Goal: Use online tool/utility

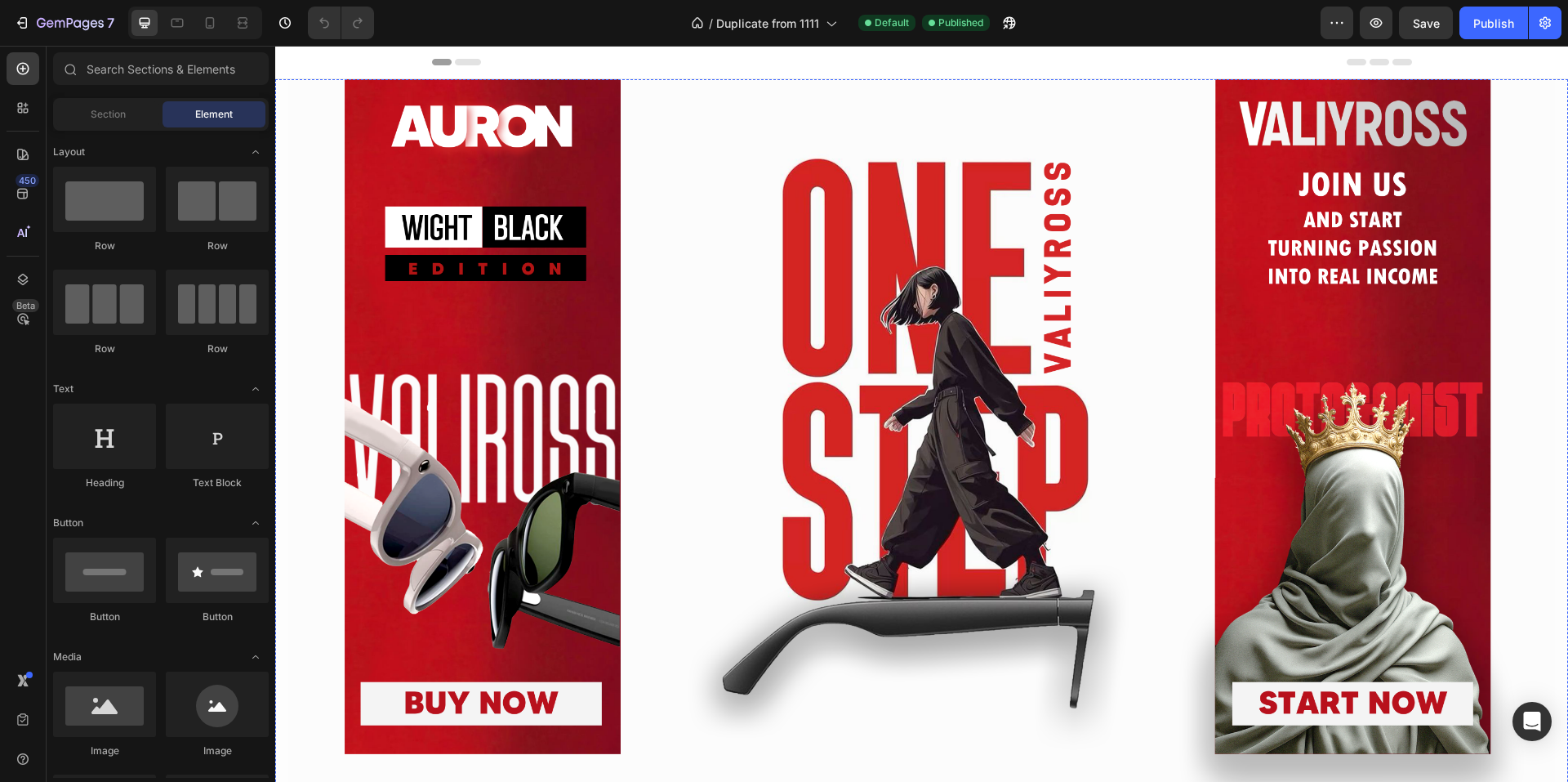
click at [1352, 453] on button "Get started" at bounding box center [1340, 416] width 276 height 677
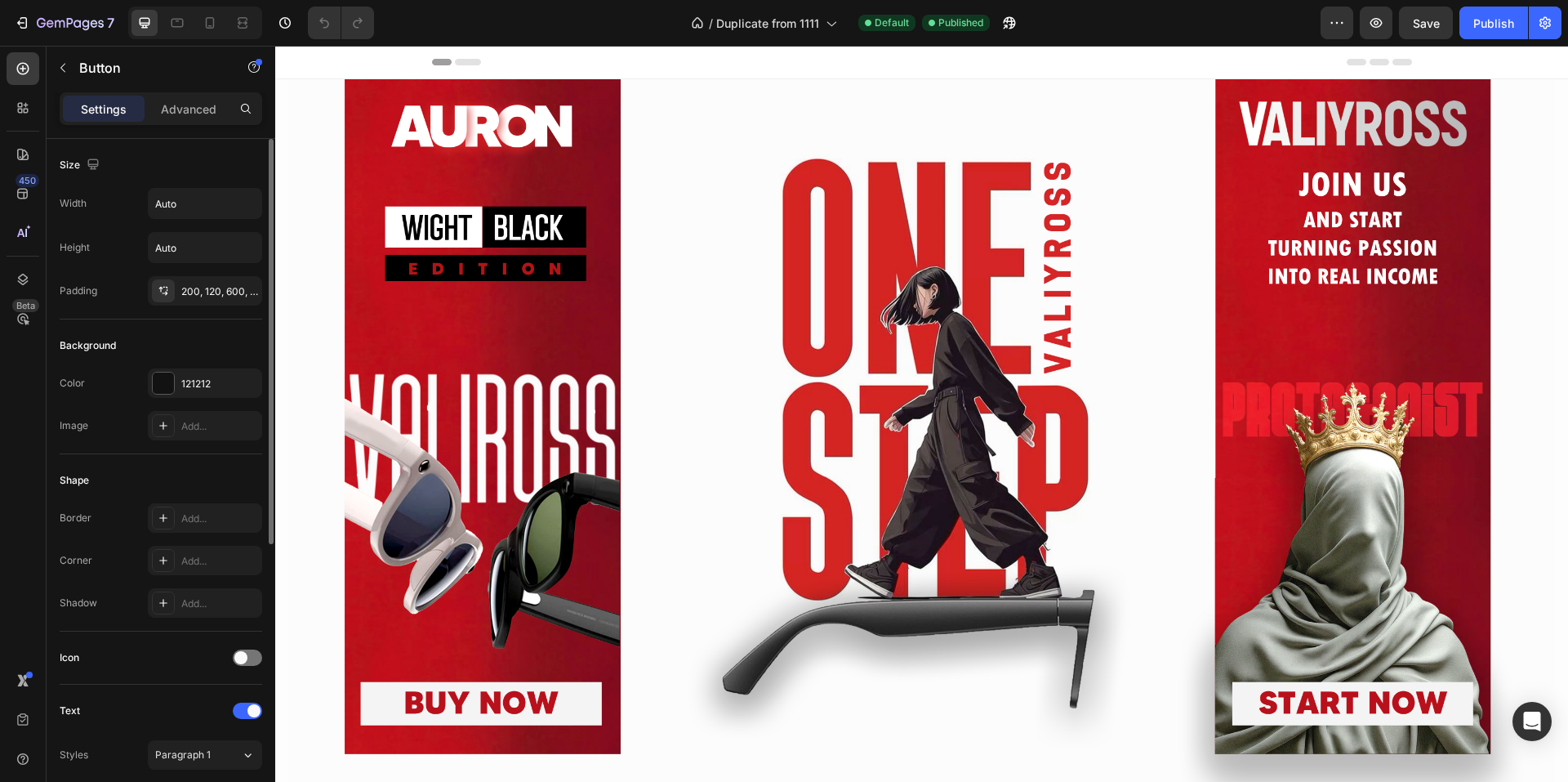
scroll to position [409, 0]
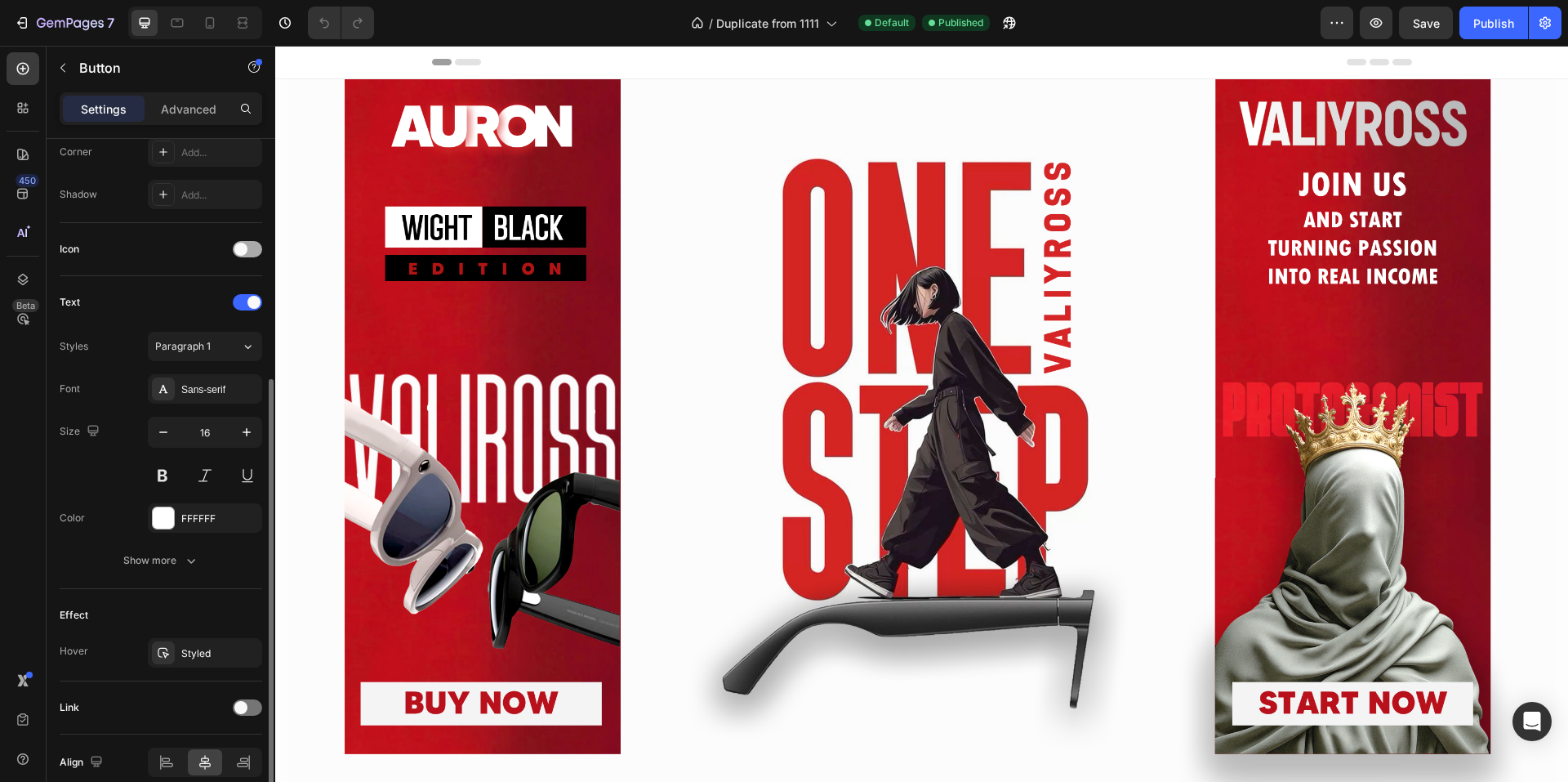
click at [253, 242] on div at bounding box center [248, 249] width 30 height 17
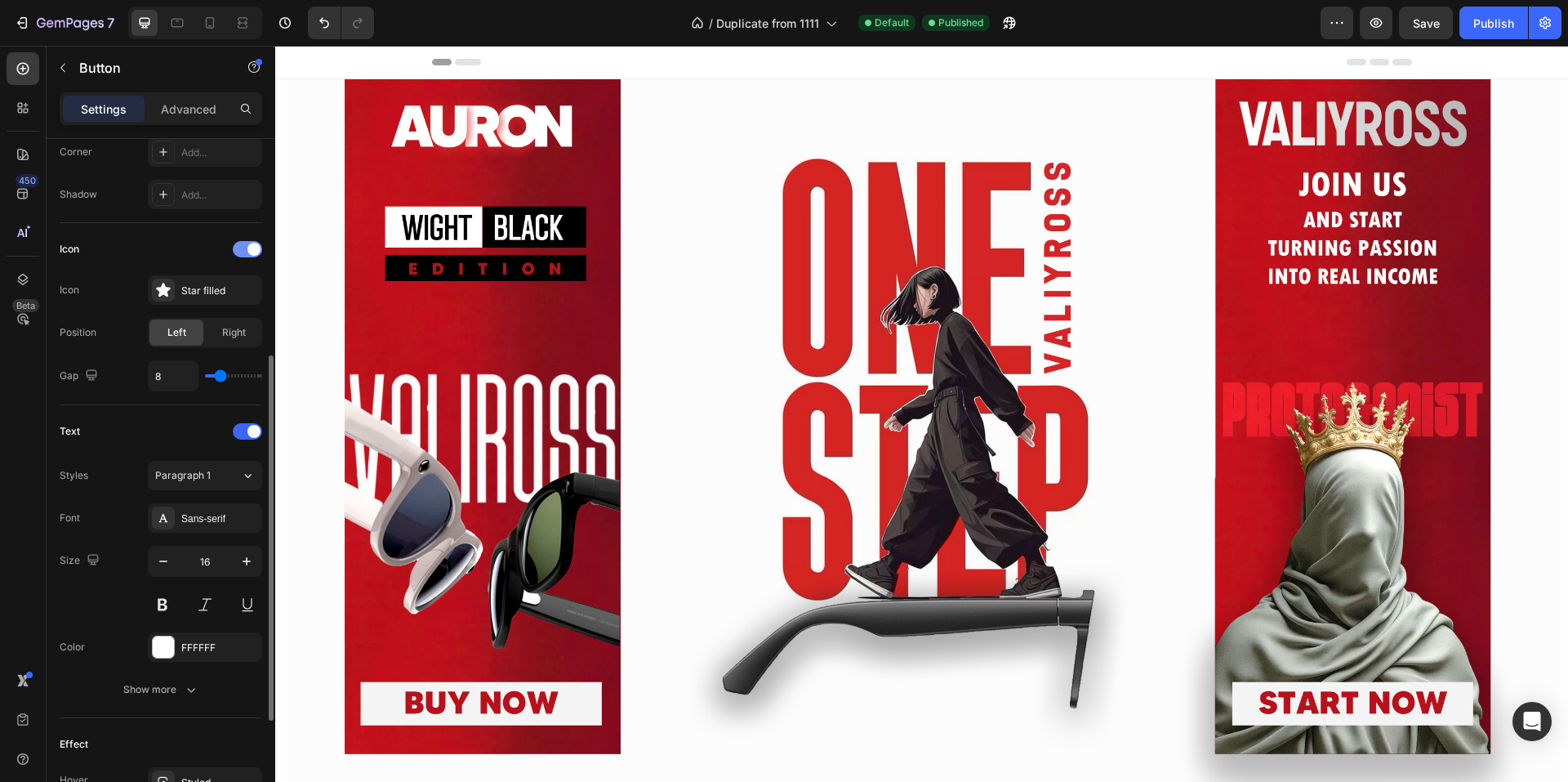
click at [247, 257] on div at bounding box center [248, 249] width 30 height 17
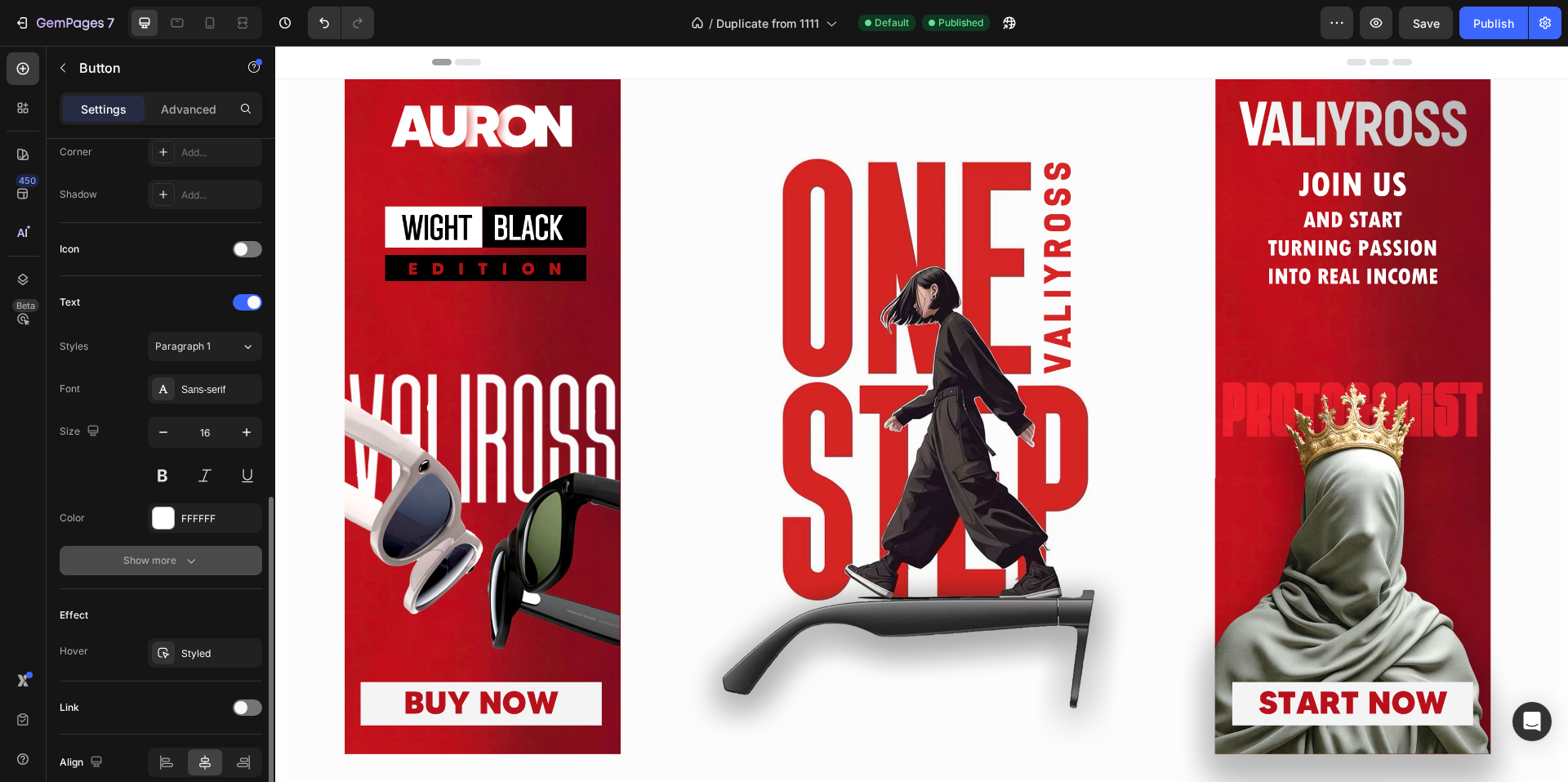
scroll to position [482, 0]
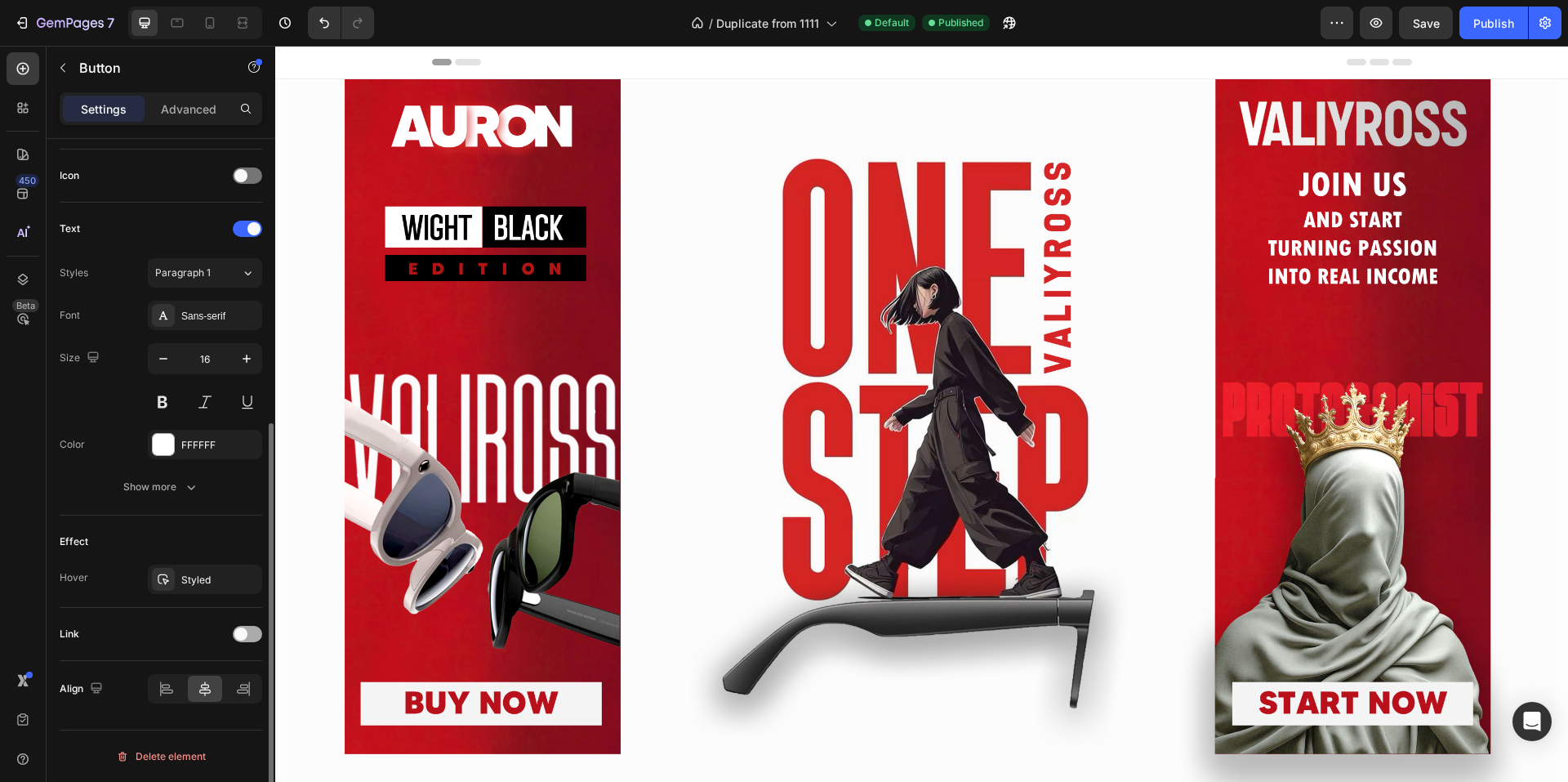
click at [255, 632] on div at bounding box center [248, 634] width 30 height 17
click at [196, 716] on div "Add..." at bounding box center [220, 718] width 77 height 15
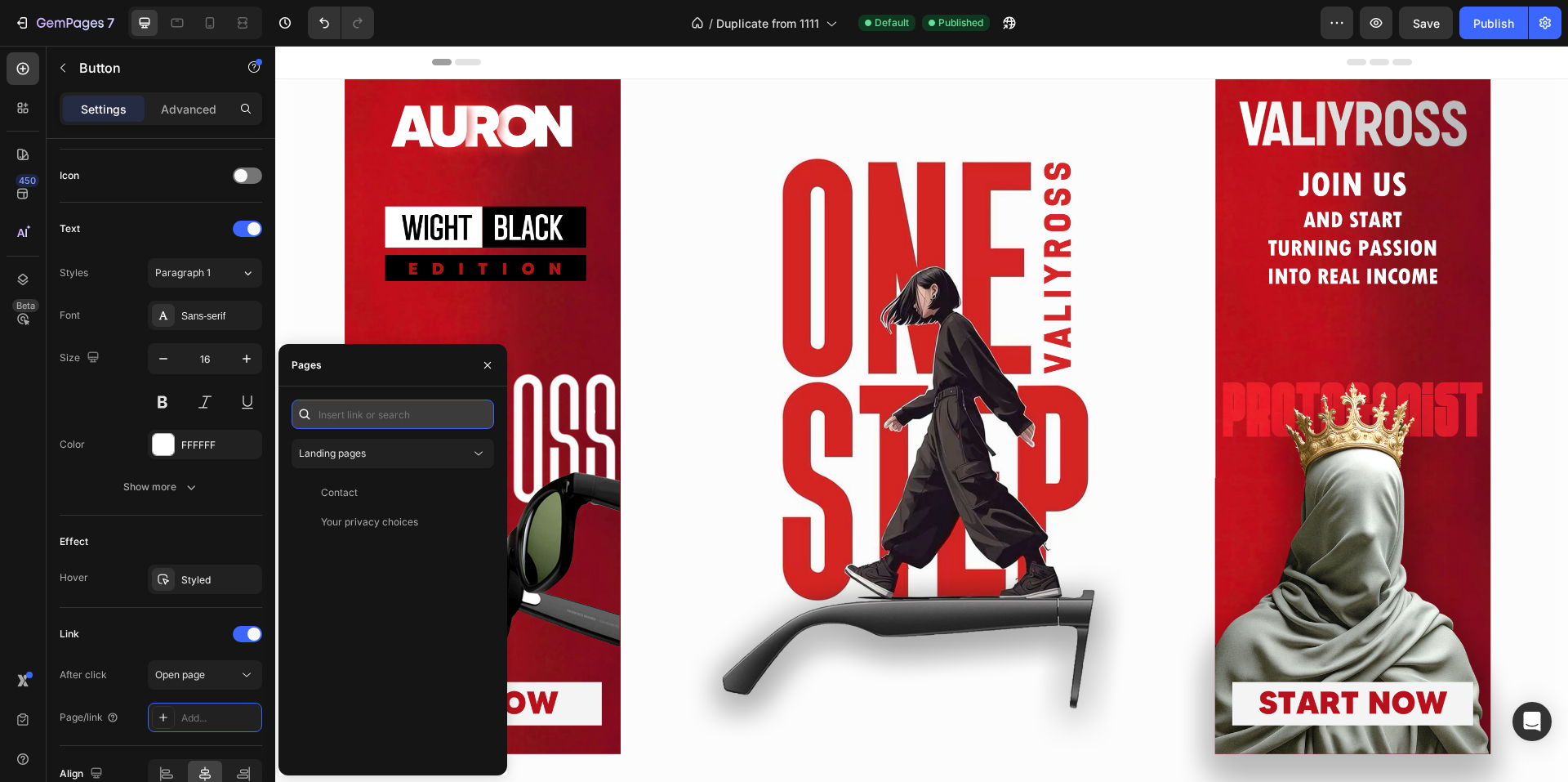
click at [388, 413] on input "text" at bounding box center [392, 415] width 202 height 30
paste input "[URL][DOMAIN_NAME]"
type input "[URL][DOMAIN_NAME]"
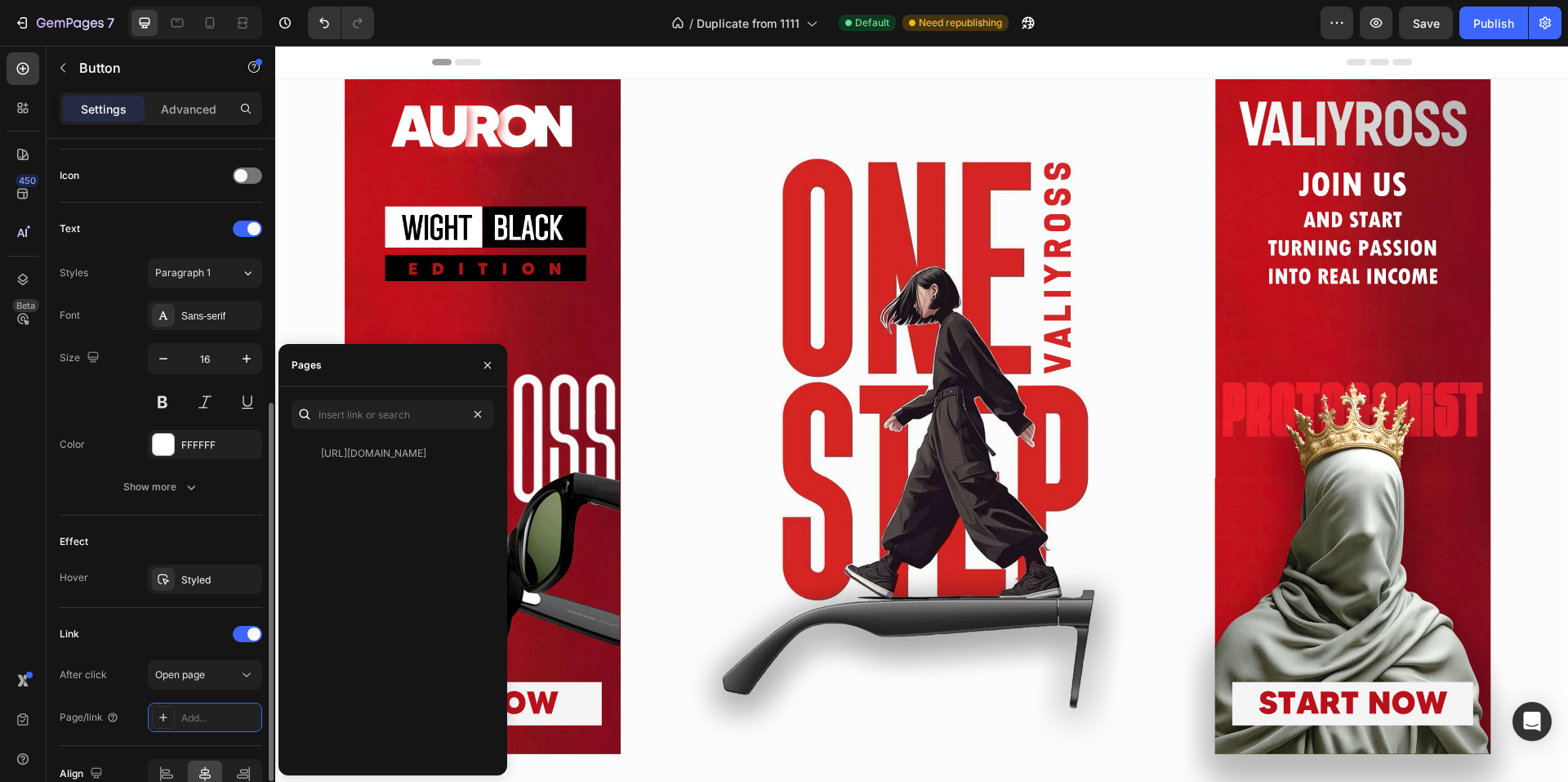
click at [220, 526] on div "Effect Hover Styled" at bounding box center [160, 562] width 202 height 92
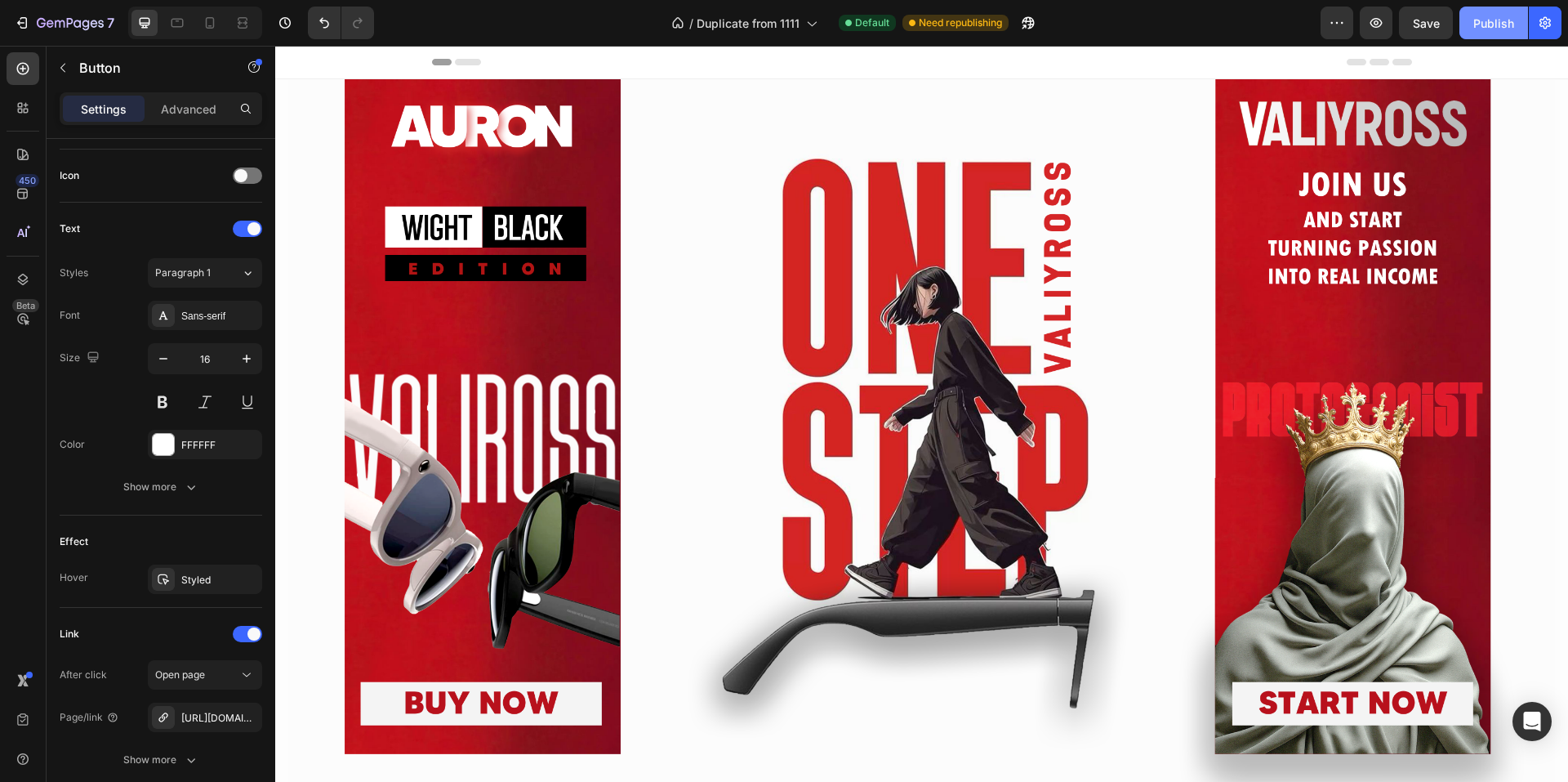
click at [1488, 28] on div "Publish" at bounding box center [1493, 23] width 40 height 17
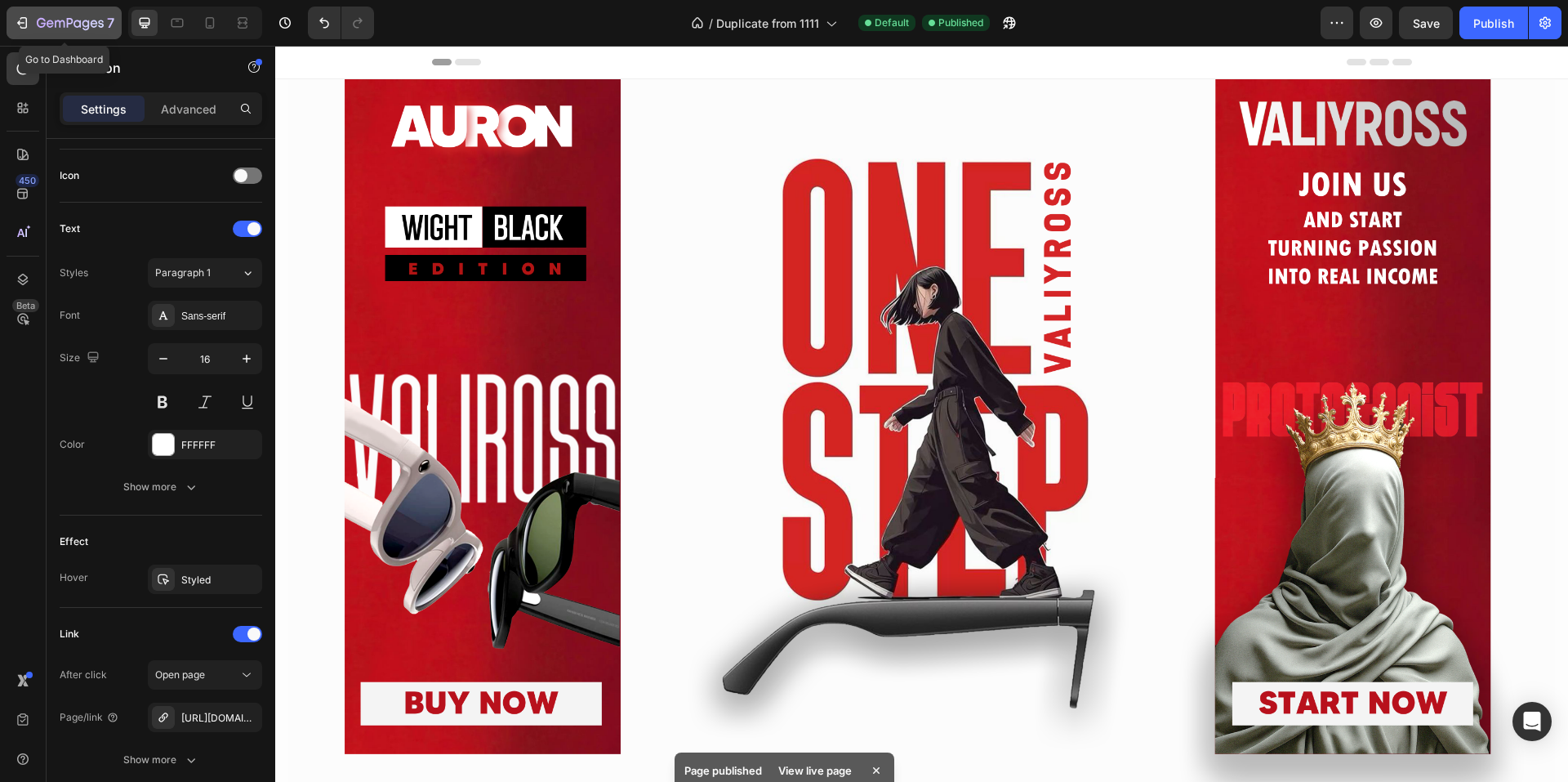
click at [30, 21] on icon "button" at bounding box center [22, 23] width 17 height 17
